Goal: Task Accomplishment & Management: Complete application form

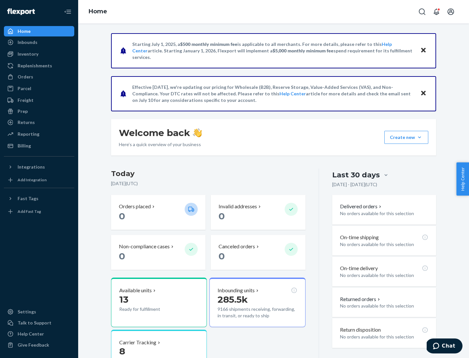
click at [419, 137] on button "Create new Create new inbound Create new order Create new product" at bounding box center [406, 137] width 44 height 13
click at [39, 42] on div "Inbounds" at bounding box center [39, 42] width 69 height 9
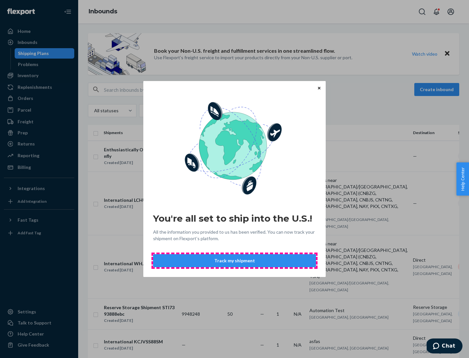
click at [234, 261] on button "Track my shipment" at bounding box center [234, 260] width 163 height 13
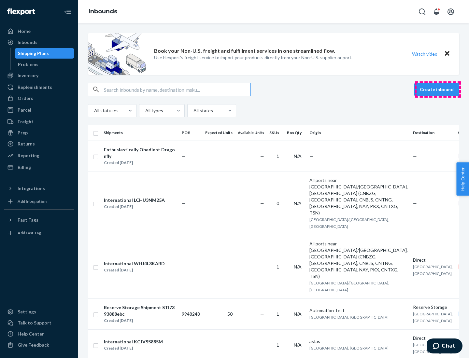
click at [437, 89] on button "Create inbound" at bounding box center [436, 89] width 45 height 13
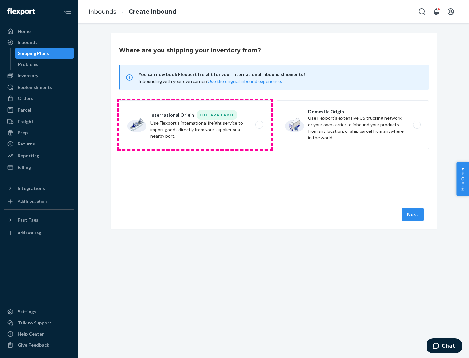
click at [195, 125] on label "International Origin DTC Available Use Flexport's international freight service…" at bounding box center [195, 124] width 152 height 49
click at [259, 125] on input "International Origin DTC Available Use Flexport's international freight service…" at bounding box center [261, 125] width 4 height 4
radio input "true"
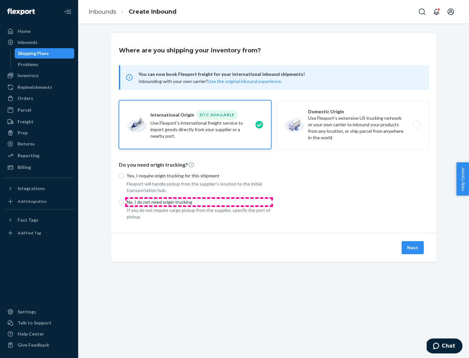
click at [199, 202] on p "No, I do not need origin trucking" at bounding box center [199, 202] width 144 height 7
click at [124, 202] on input "No, I do not need origin trucking" at bounding box center [121, 201] width 5 height 5
radio input "true"
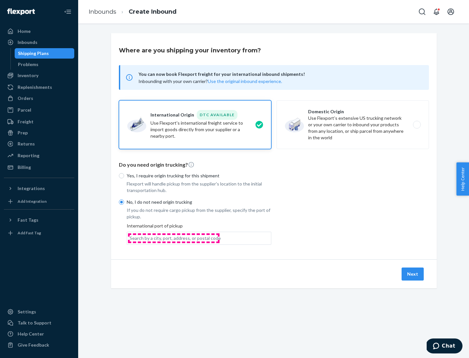
click at [173, 238] on div "Search by a city, port, address, or postal code" at bounding box center [175, 238] width 91 height 7
click at [130, 238] on input "Search by a city, port, address, or postal code" at bounding box center [130, 238] width 1 height 7
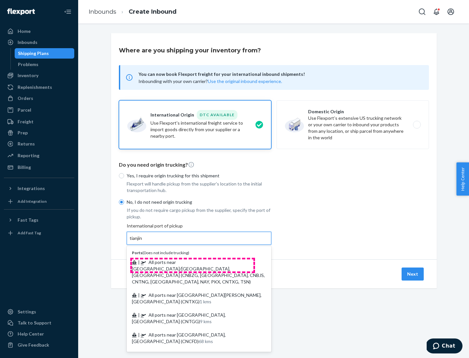
click at [192, 262] on span "| All ports near [GEOGRAPHIC_DATA]/[GEOGRAPHIC_DATA], [GEOGRAPHIC_DATA] (CNBZG,…" at bounding box center [198, 271] width 133 height 25
click at [143, 241] on input "tianjin" at bounding box center [136, 238] width 13 height 7
type input "All ports near [GEOGRAPHIC_DATA]/[GEOGRAPHIC_DATA], [GEOGRAPHIC_DATA] (CNBZG, […"
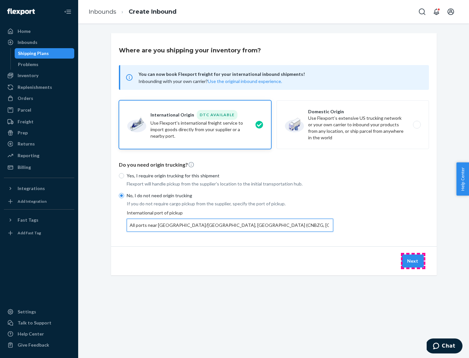
click at [413, 261] on button "Next" at bounding box center [412, 260] width 22 height 13
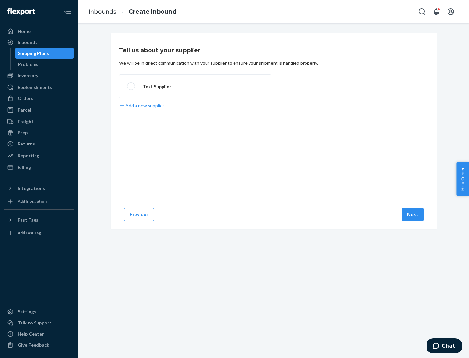
click at [195, 86] on label "Test Supplier" at bounding box center [195, 86] width 152 height 24
click at [131, 86] on input "Test Supplier" at bounding box center [129, 86] width 4 height 4
radio input "true"
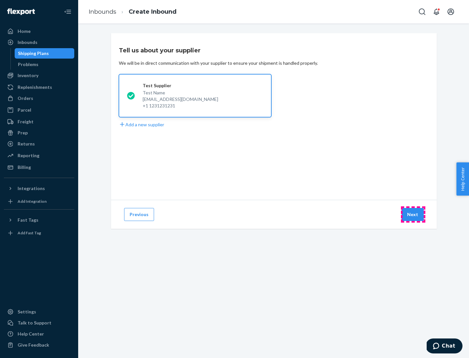
click at [413, 214] on button "Next" at bounding box center [412, 214] width 22 height 13
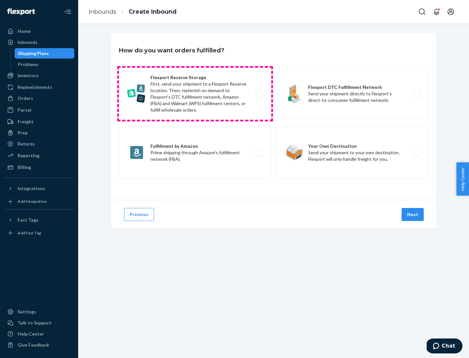
click at [195, 94] on label "Flexport Reserve Storage First, send your shipment to a Flexport Reserve locati…" at bounding box center [195, 94] width 152 height 52
click at [259, 94] on input "Flexport Reserve Storage First, send your shipment to a Flexport Reserve locati…" at bounding box center [261, 94] width 4 height 4
radio input "true"
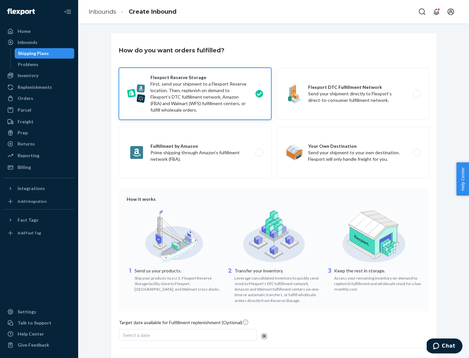
scroll to position [53, 0]
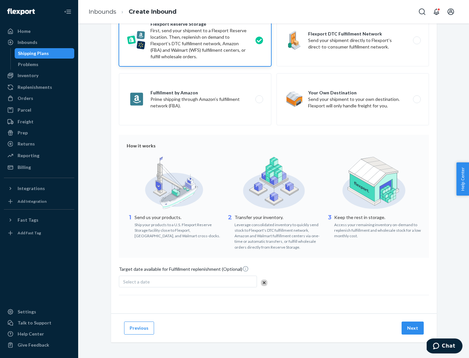
click at [413, 328] on button "Next" at bounding box center [412, 328] width 22 height 13
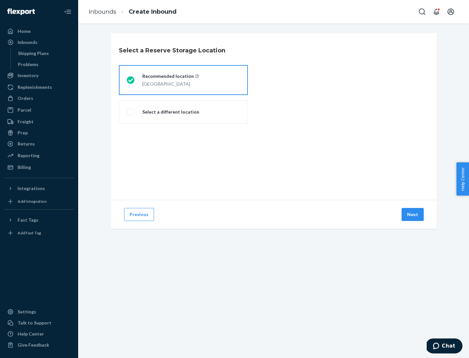
click at [183, 80] on div "[GEOGRAPHIC_DATA]" at bounding box center [170, 83] width 57 height 8
click at [131, 80] on input "Recommended location [GEOGRAPHIC_DATA]" at bounding box center [129, 80] width 4 height 4
click at [413, 214] on button "Next" at bounding box center [412, 214] width 22 height 13
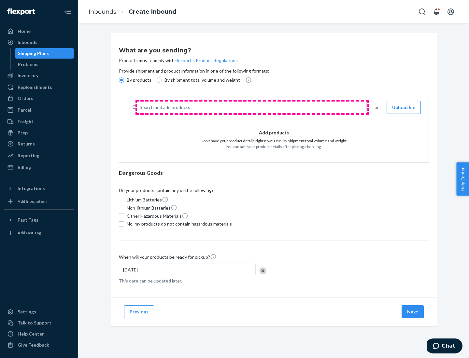
click at [252, 107] on div "Search and add products" at bounding box center [251, 108] width 229 height 12
click at [140, 107] on input "Search and add products" at bounding box center [140, 107] width 1 height 7
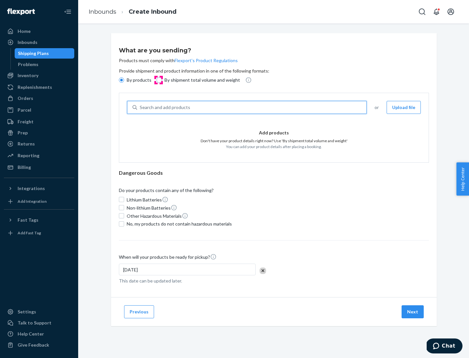
click at [158, 80] on input "By shipment total volume and weight" at bounding box center [159, 79] width 5 height 5
radio input "true"
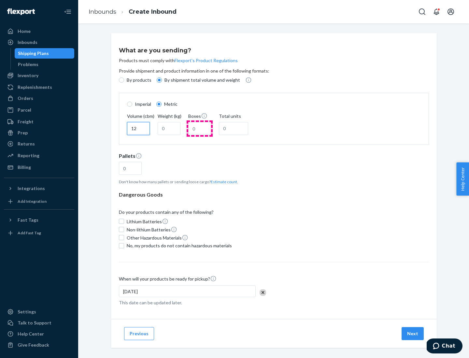
type input "12"
type input "22"
type input "222"
type input "121"
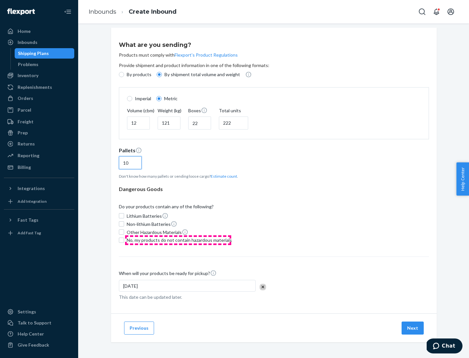
type input "10"
click at [178, 240] on span "No, my products do not contain hazardous materials" at bounding box center [179, 240] width 105 height 7
click at [124, 240] on input "No, my products do not contain hazardous materials" at bounding box center [121, 240] width 5 height 5
checkbox input "true"
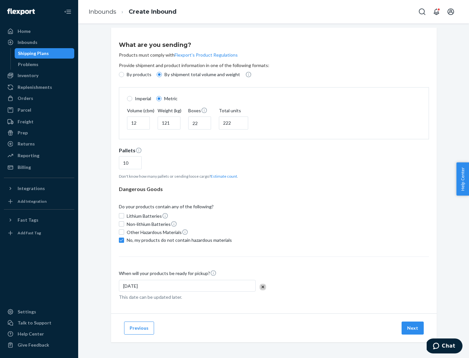
click at [413, 328] on button "Next" at bounding box center [412, 328] width 22 height 13
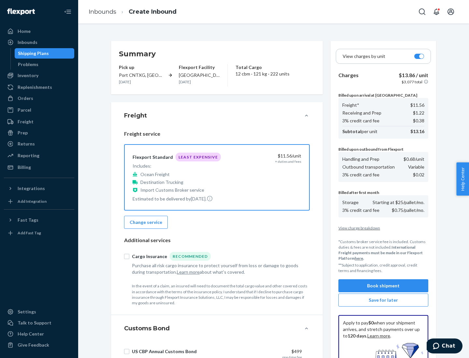
scroll to position [95, 0]
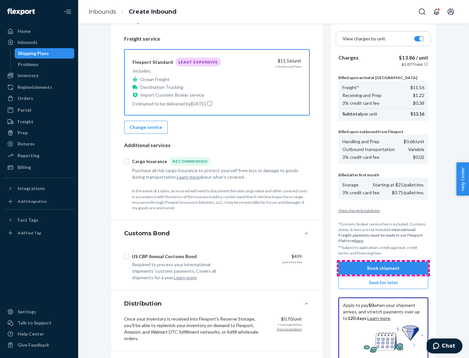
click at [383, 268] on button "Book shipment" at bounding box center [383, 268] width 90 height 13
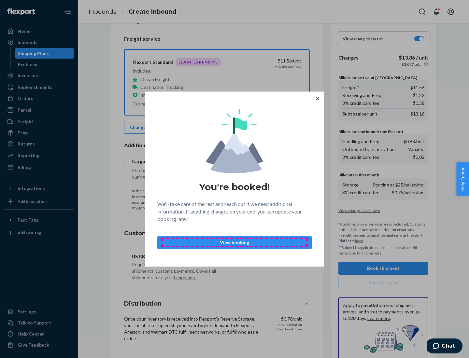
click at [234, 242] on p "View booking" at bounding box center [234, 242] width 143 height 7
